Goal: Navigation & Orientation: Find specific page/section

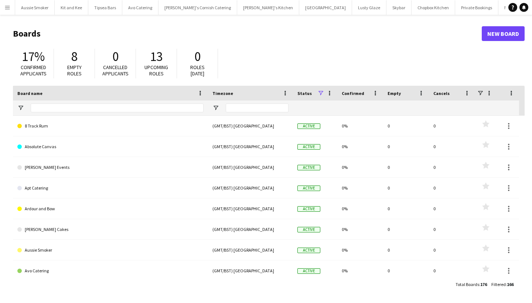
click at [4, 3] on button "Menu" at bounding box center [7, 7] width 15 height 15
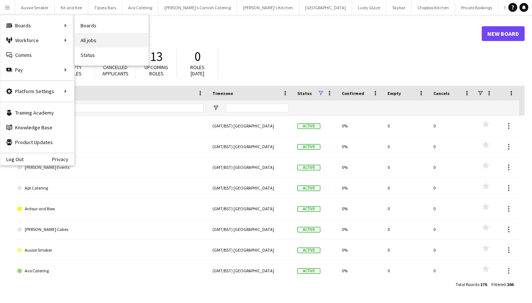
click at [91, 38] on link "All jobs" at bounding box center [112, 40] width 74 height 15
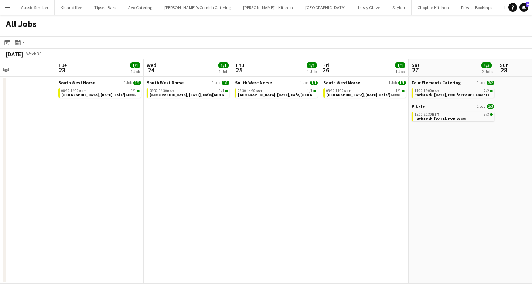
scroll to position [0, 210]
